Goal: Register for event/course

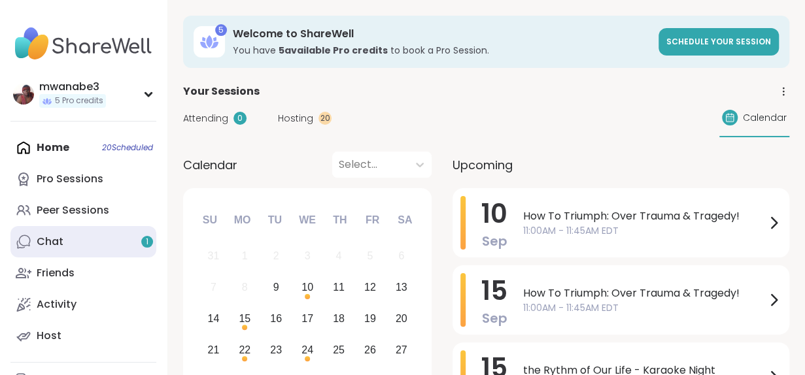
click at [114, 244] on link "Chat 1" at bounding box center [83, 241] width 146 height 31
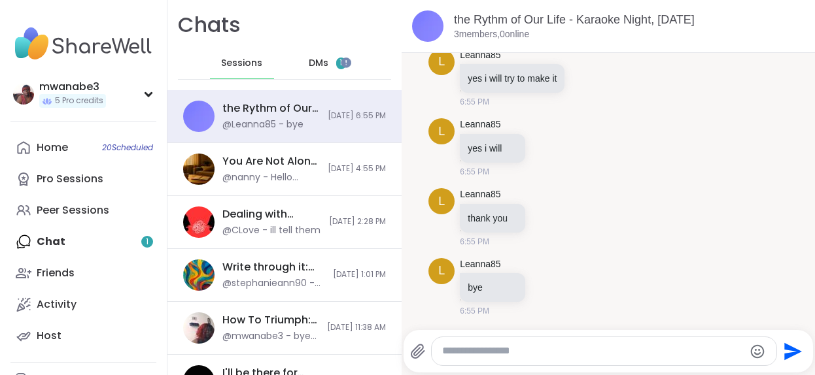
click at [336, 60] on span "1" at bounding box center [341, 64] width 10 height 12
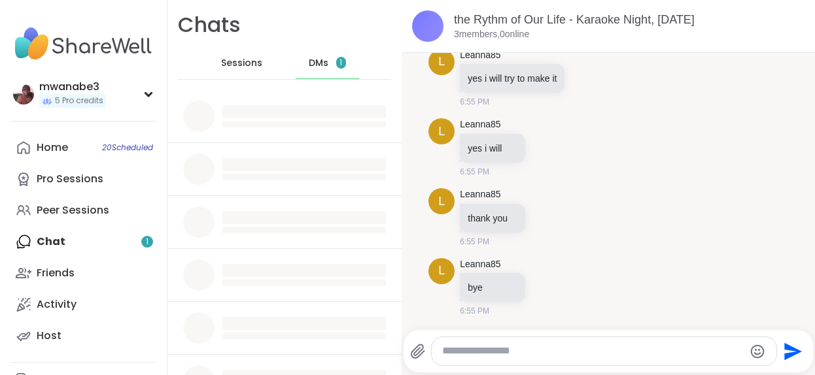
click at [336, 60] on span "1" at bounding box center [341, 63] width 10 height 12
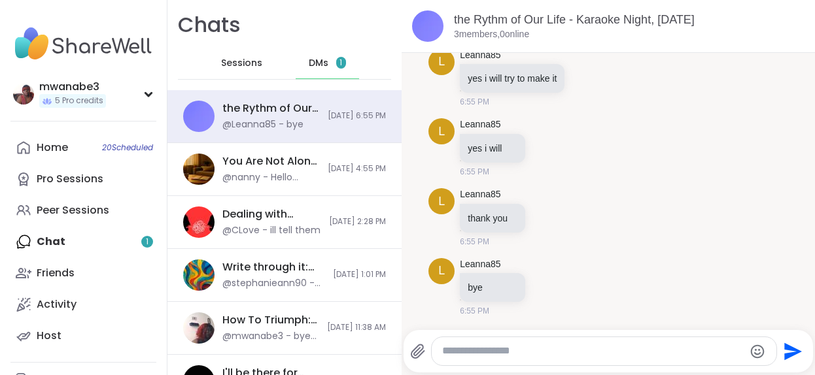
click at [336, 60] on span "1" at bounding box center [341, 63] width 10 height 12
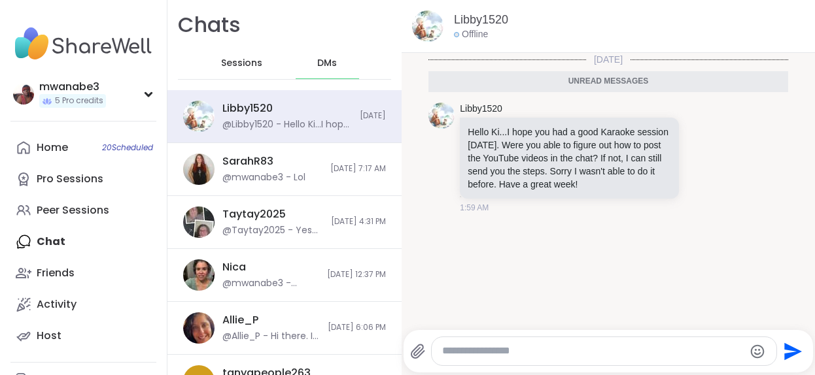
click at [464, 353] on textarea "Type your message" at bounding box center [593, 352] width 302 height 14
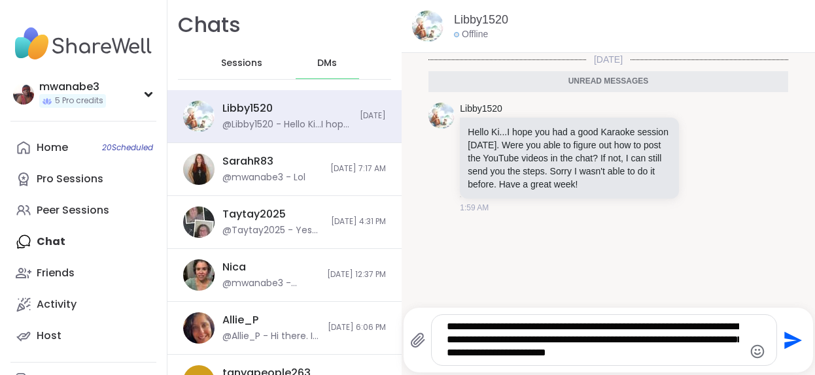
click at [475, 353] on textarea "**********" at bounding box center [593, 340] width 292 height 40
click at [688, 356] on textarea "**********" at bounding box center [593, 340] width 292 height 40
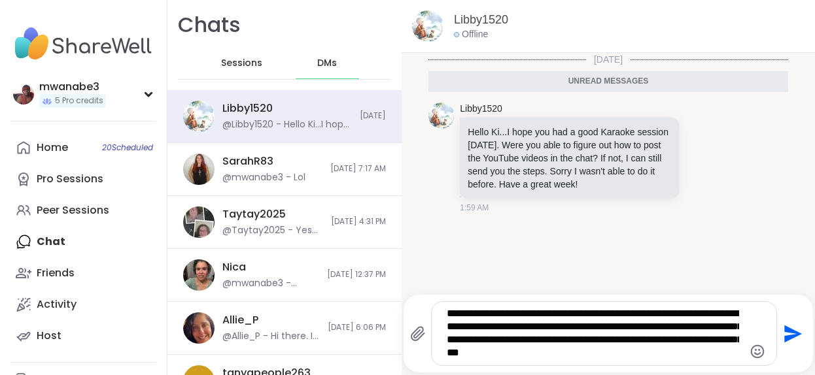
click at [750, 351] on icon "Emoji picker" at bounding box center [758, 352] width 16 height 16
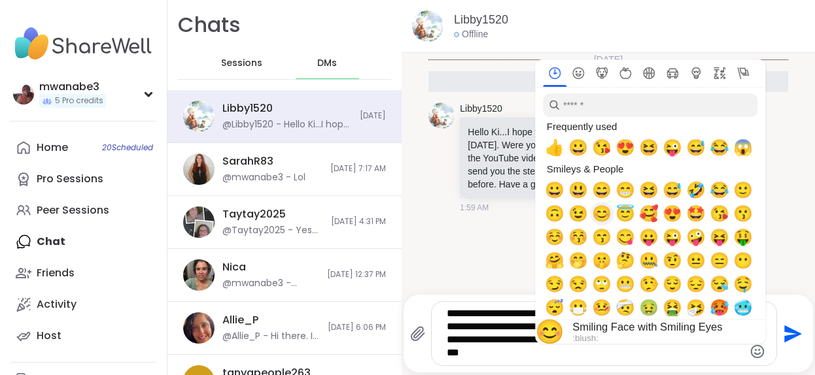
click at [592, 217] on span "😊" at bounding box center [602, 214] width 20 height 18
type textarea "**********"
click at [781, 333] on icon "Send" at bounding box center [791, 334] width 21 height 21
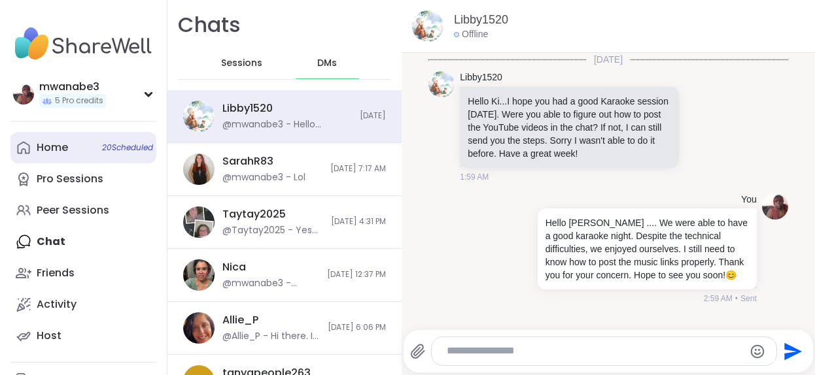
click at [81, 147] on link "Home 20 Scheduled" at bounding box center [83, 147] width 146 height 31
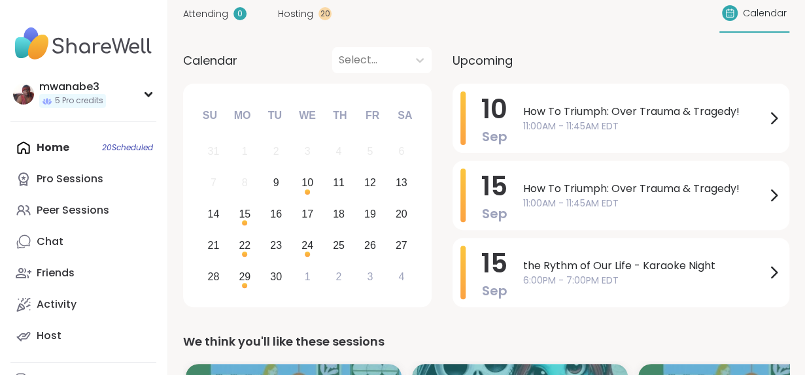
scroll to position [157, 0]
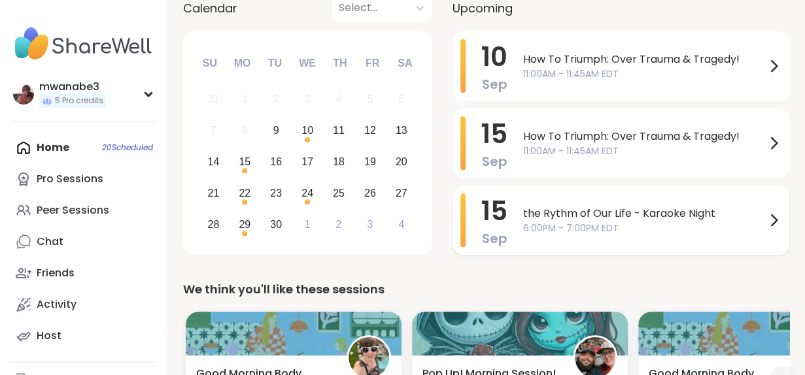
click at [759, 226] on span "6:00PM - 7:00PM EDT" at bounding box center [644, 229] width 243 height 14
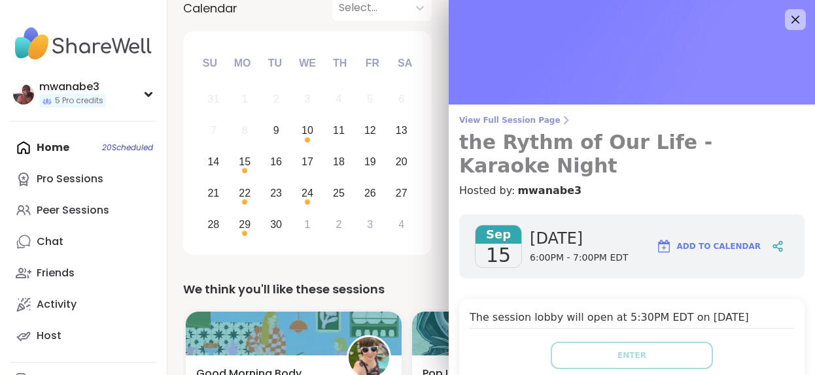
click at [675, 144] on h3 "the Rythm of Our Life - Karaoke Night" at bounding box center [631, 154] width 345 height 47
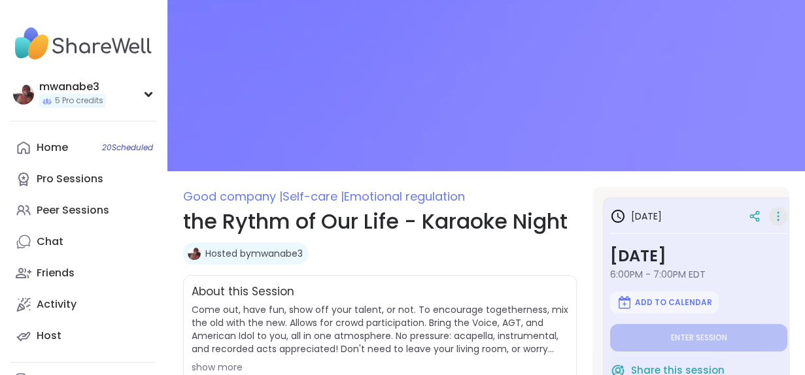
click at [778, 213] on icon at bounding box center [778, 213] width 1 height 1
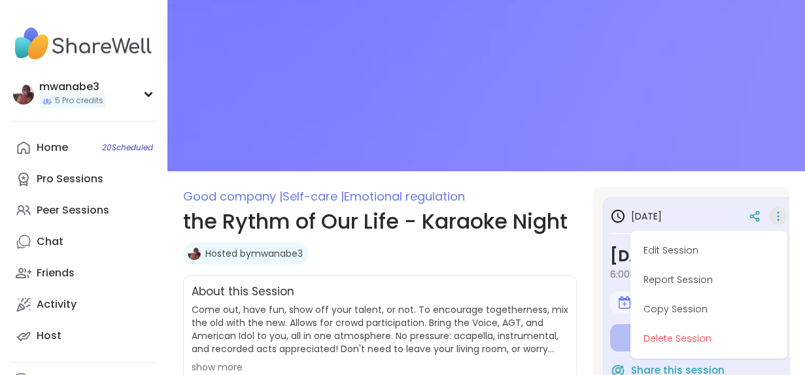
click at [778, 213] on icon at bounding box center [778, 213] width 1 height 1
click at [749, 213] on icon at bounding box center [755, 217] width 12 height 12
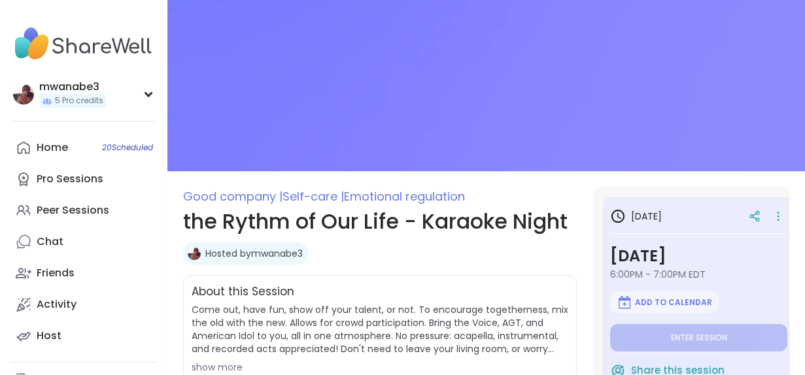
click at [339, 224] on h1 "the Rythm of Our Life - Karaoke Night" at bounding box center [380, 221] width 394 height 31
click at [485, 227] on h1 "the Rythm of Our Life - Karaoke Night" at bounding box center [380, 221] width 394 height 31
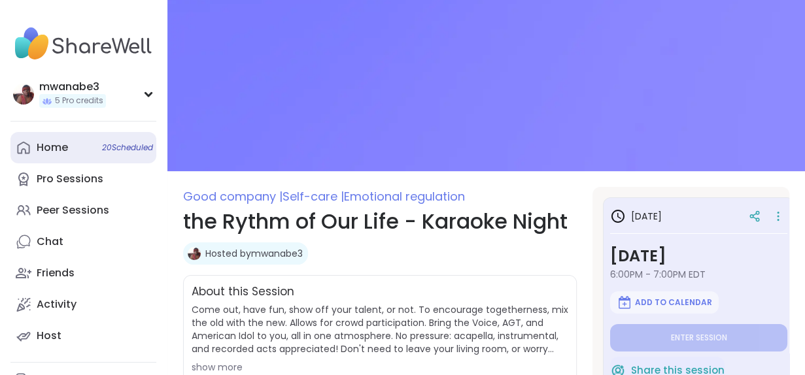
click at [84, 149] on link "Home 20 Scheduled" at bounding box center [83, 147] width 146 height 31
type textarea "*"
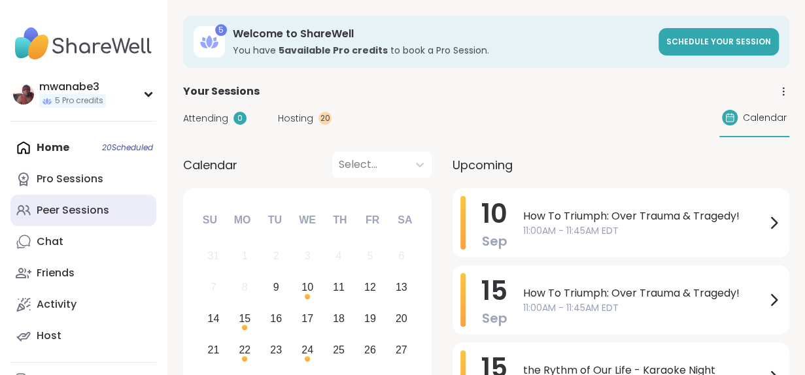
click at [110, 213] on link "Peer Sessions" at bounding box center [83, 210] width 146 height 31
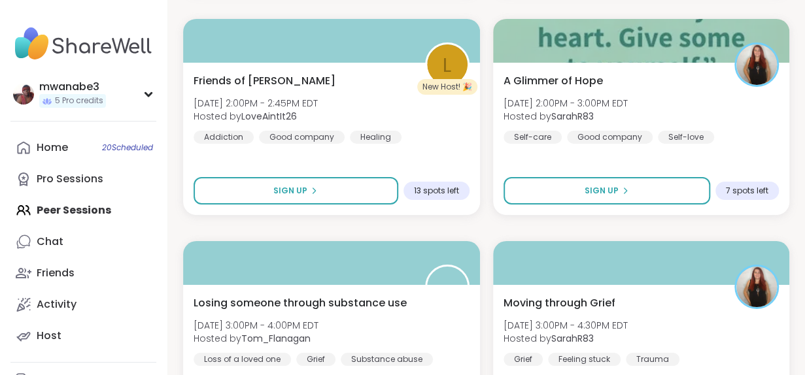
scroll to position [2241, 0]
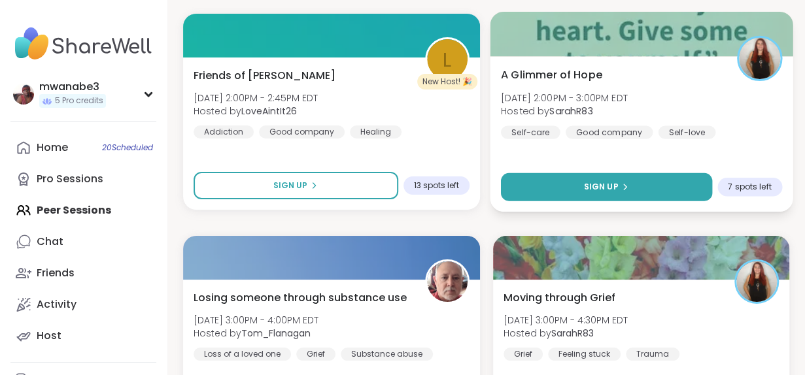
click at [604, 187] on span "Sign Up" at bounding box center [600, 187] width 35 height 12
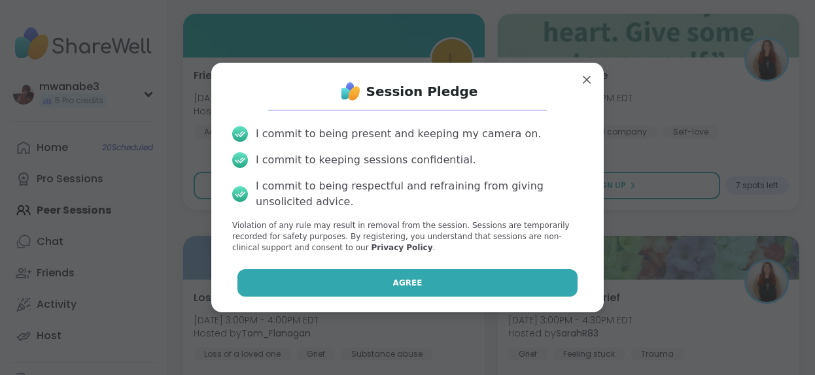
click at [403, 282] on span "Agree" at bounding box center [407, 283] width 29 height 12
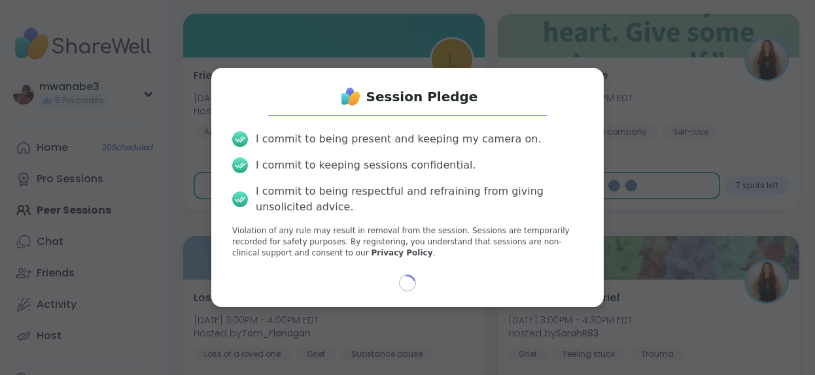
select select "**"
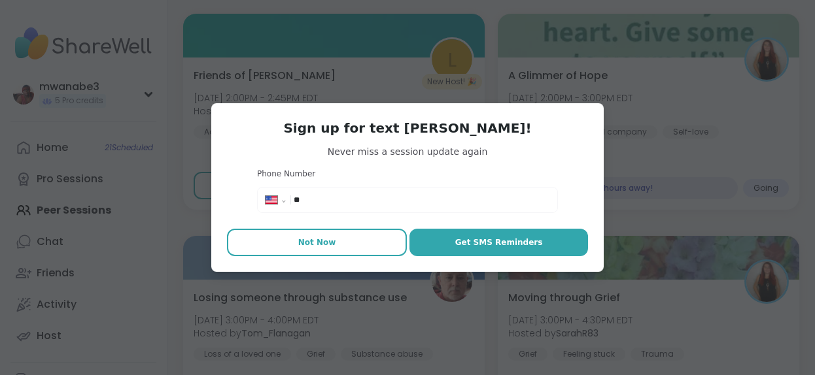
click at [319, 245] on span "Not Now" at bounding box center [317, 243] width 38 height 12
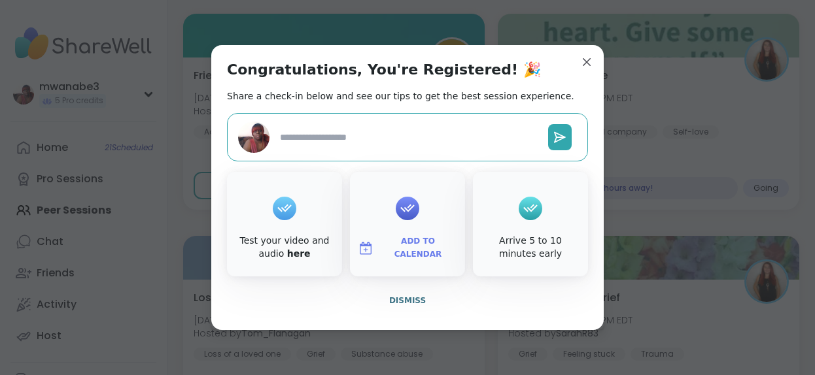
type textarea "*"
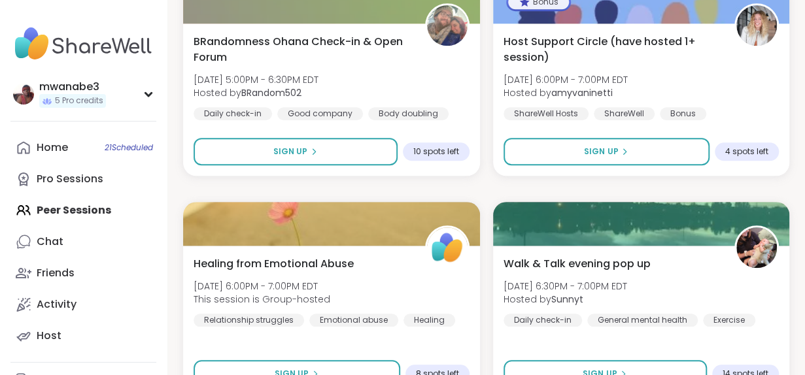
scroll to position [2947, 0]
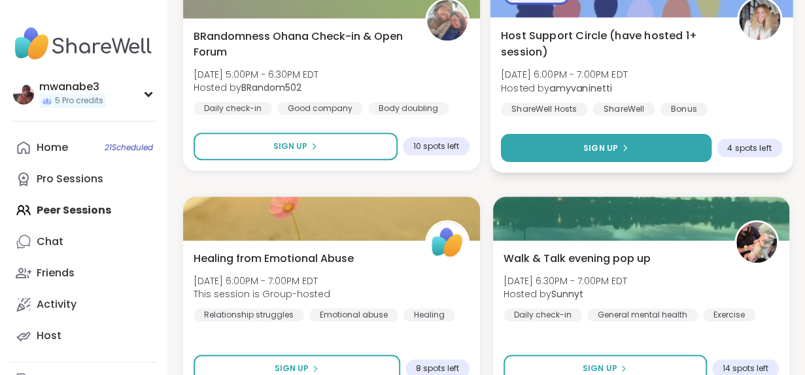
click at [600, 150] on span "Sign Up" at bounding box center [600, 148] width 35 height 12
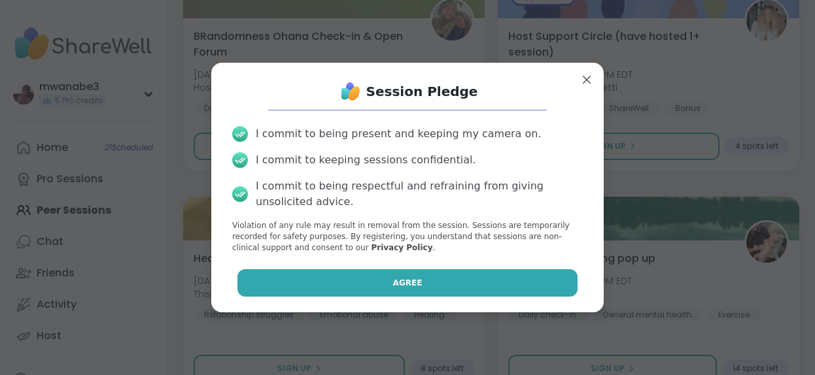
click at [396, 280] on span "Agree" at bounding box center [407, 283] width 29 height 12
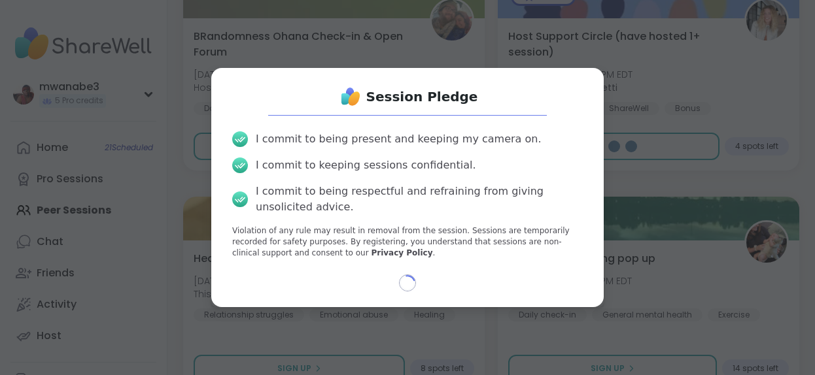
select select "**"
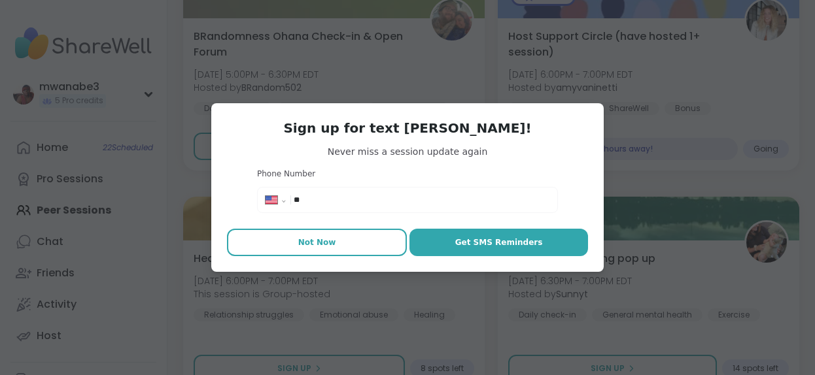
click at [318, 247] on span "Not Now" at bounding box center [317, 243] width 38 height 12
type textarea "*"
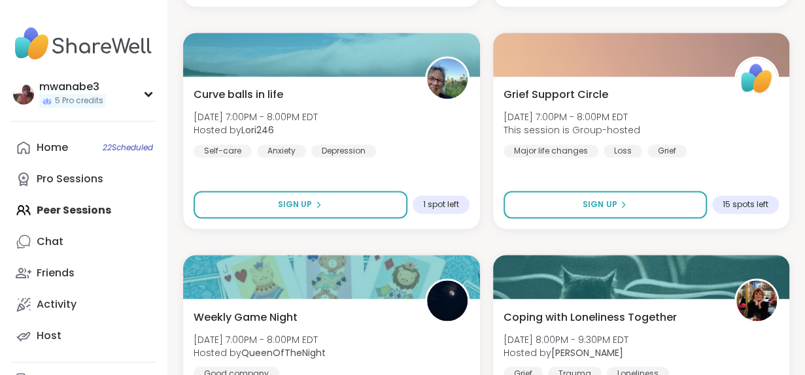
scroll to position [3340, 0]
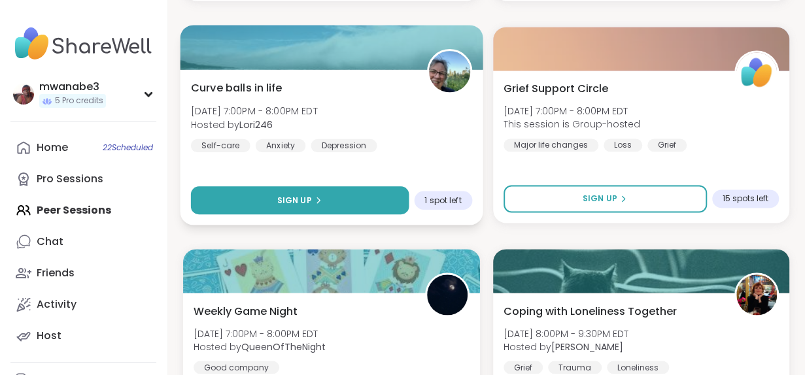
click at [280, 203] on span "Sign Up" at bounding box center [294, 200] width 35 height 12
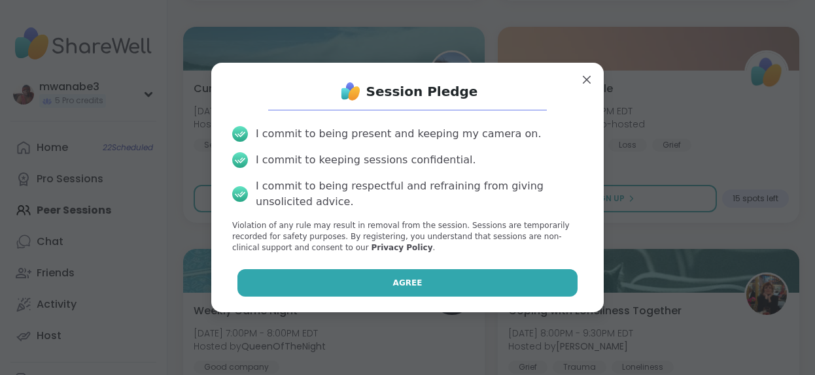
click at [378, 285] on button "Agree" at bounding box center [407, 282] width 341 height 27
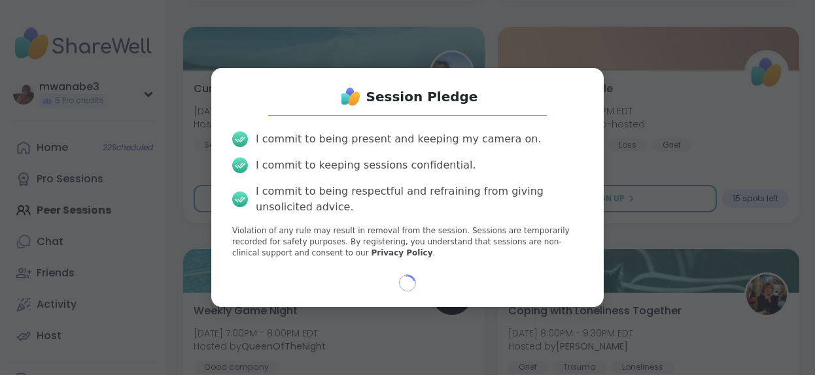
select select "**"
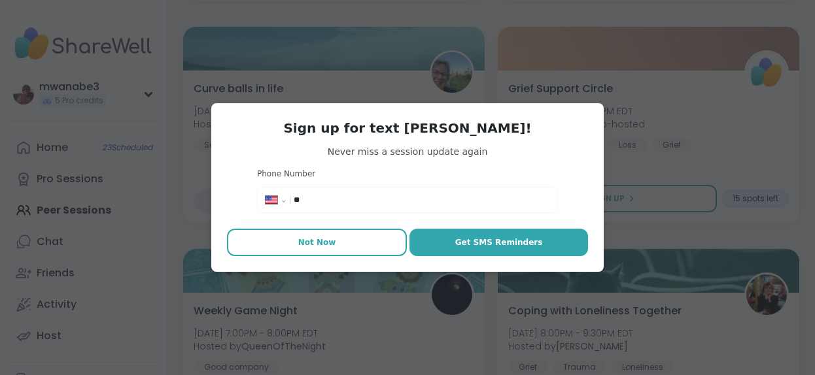
click at [316, 243] on span "Not Now" at bounding box center [317, 243] width 38 height 12
type textarea "*"
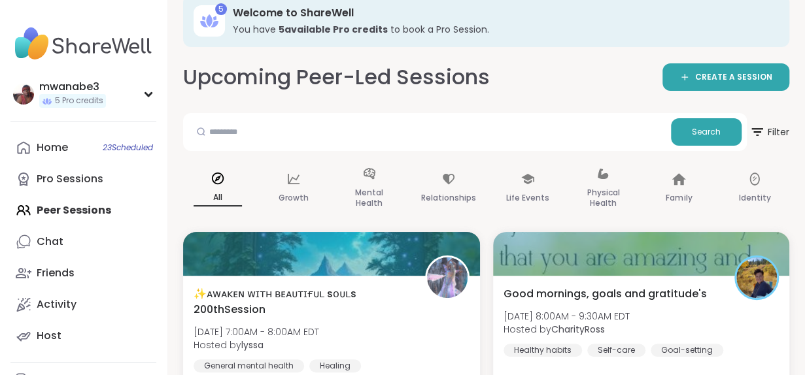
scroll to position [9, 0]
